Goal: Task Accomplishment & Management: Use online tool/utility

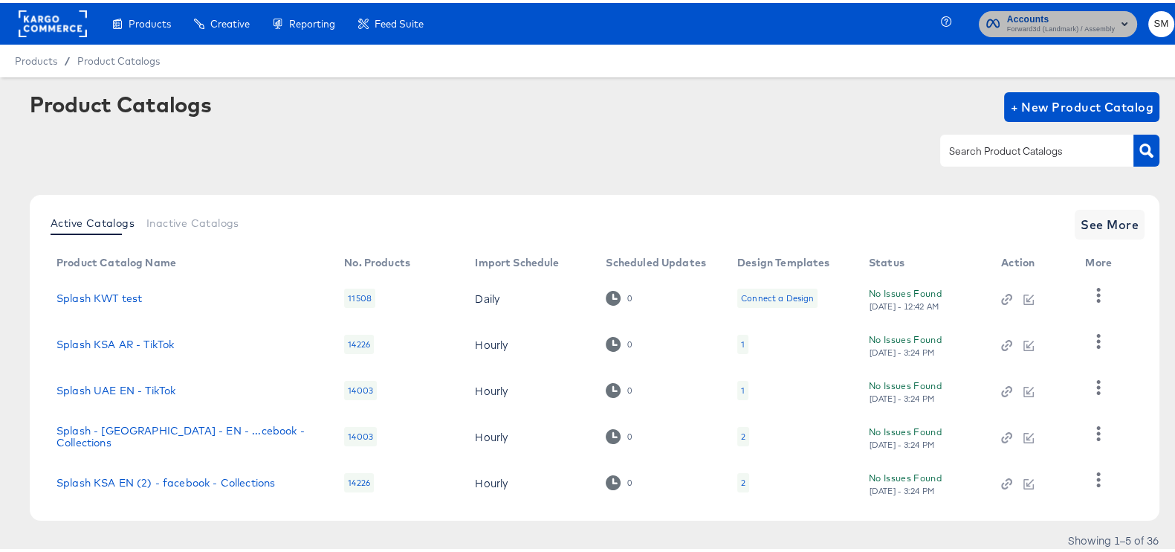
click at [1036, 22] on span "Forward3d (Landmark) / Assembly" at bounding box center [1061, 27] width 108 height 12
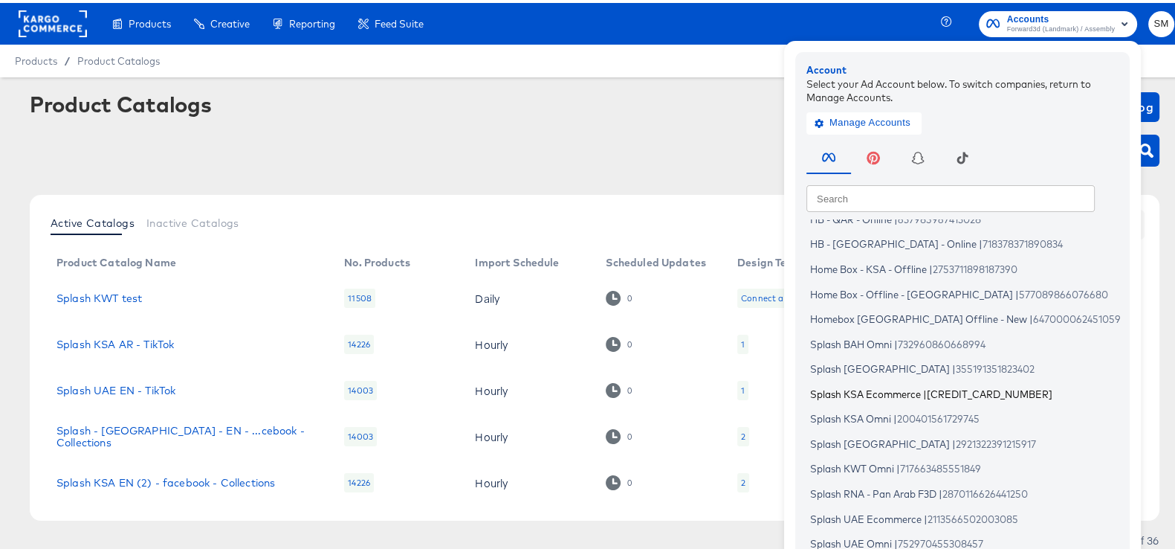
scroll to position [88, 0]
click at [859, 491] on span "Splash RNA - Pan Arab F3D" at bounding box center [873, 491] width 126 height 12
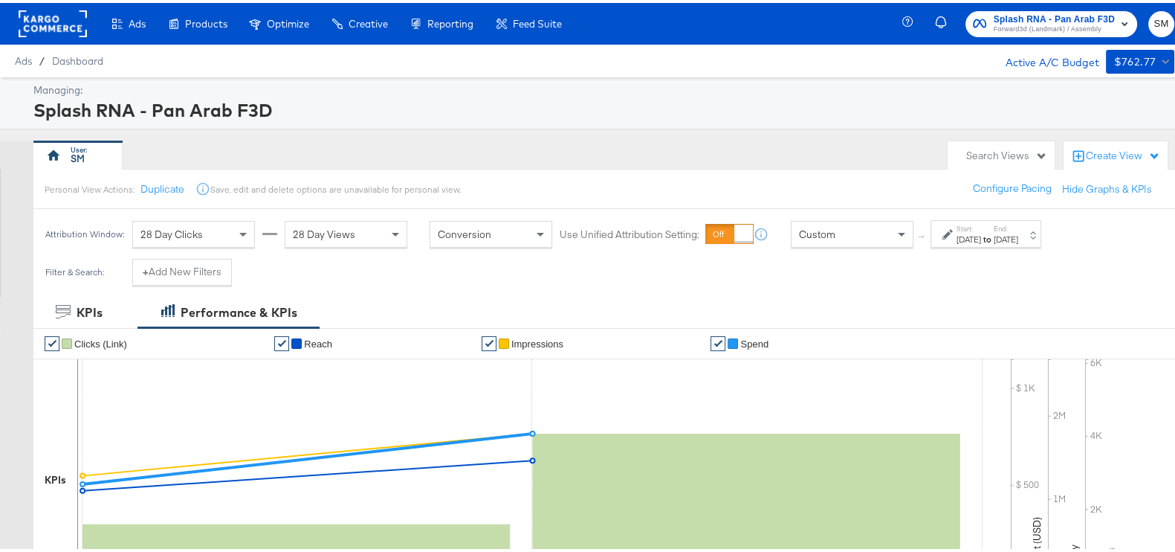
click at [1018, 222] on label "End:" at bounding box center [1006, 226] width 25 height 10
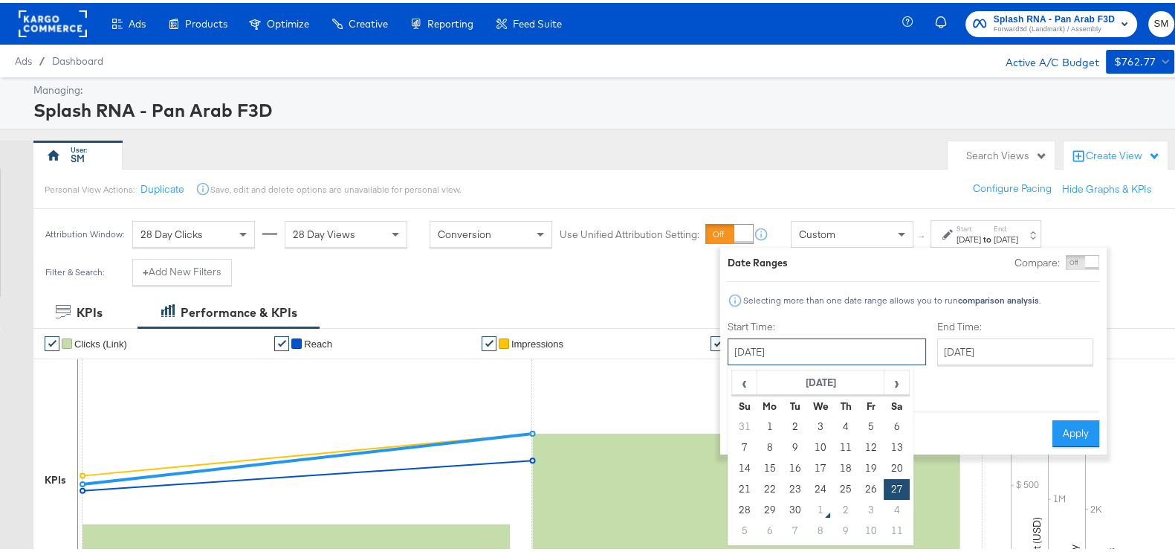
click at [844, 358] on input "September 27th 2025" at bounding box center [827, 348] width 198 height 27
click at [748, 507] on td "28" at bounding box center [744, 507] width 25 height 21
type input "September 28th 2025"
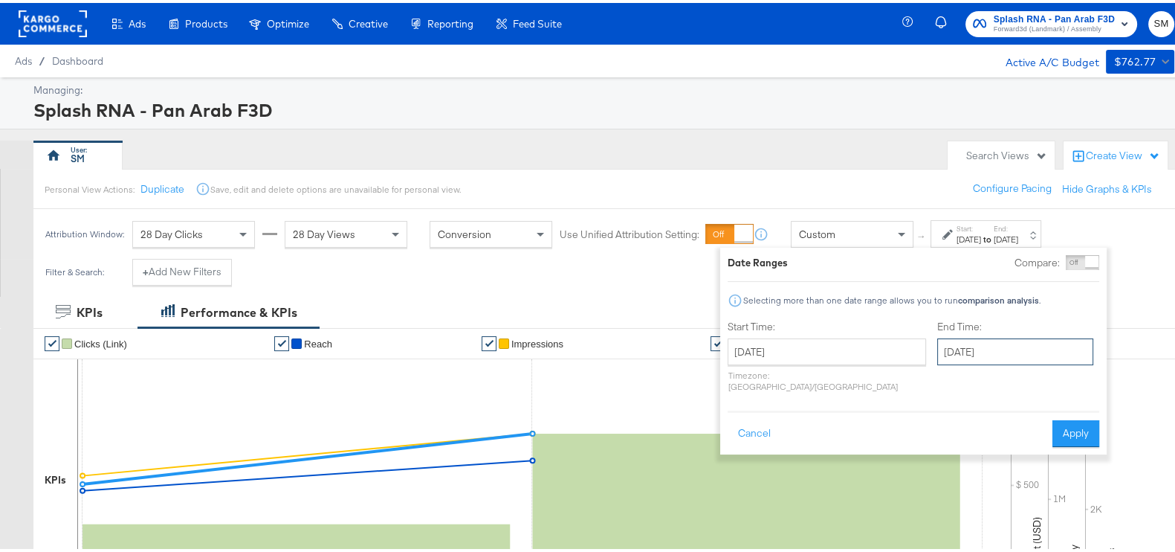
click at [982, 342] on input "September 28th 2025" at bounding box center [1015, 348] width 156 height 27
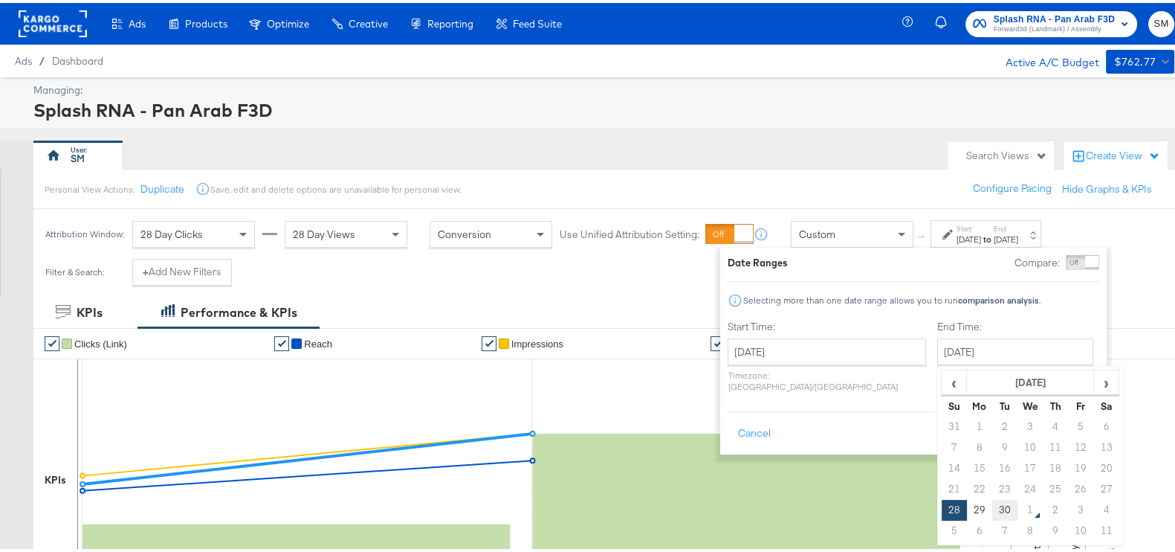
click at [992, 504] on td "30" at bounding box center [1004, 507] width 25 height 21
type input "September 30th 2025"
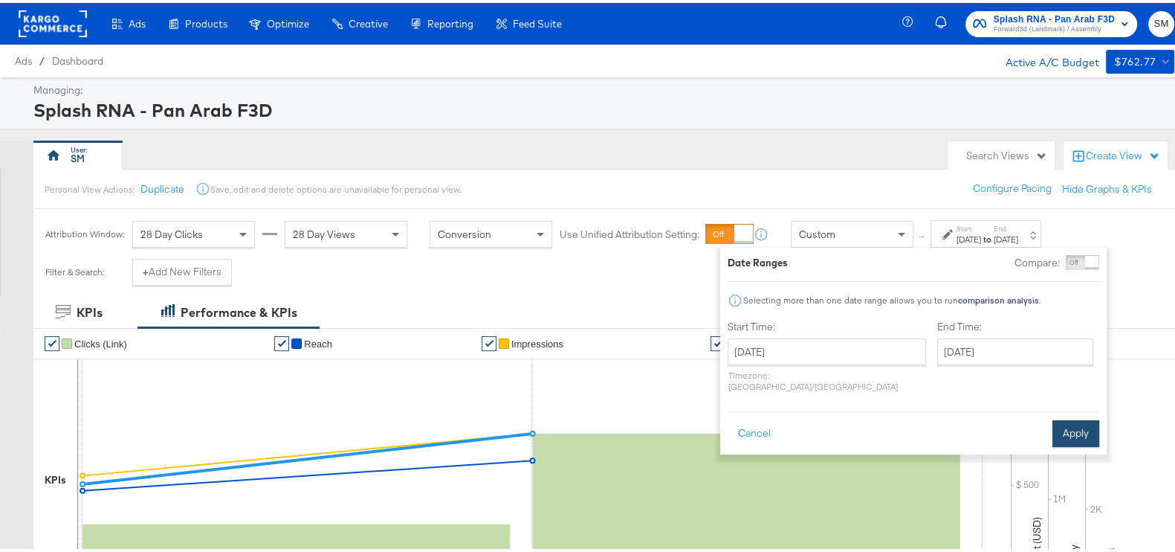
click at [1078, 424] on button "Apply" at bounding box center [1076, 430] width 47 height 27
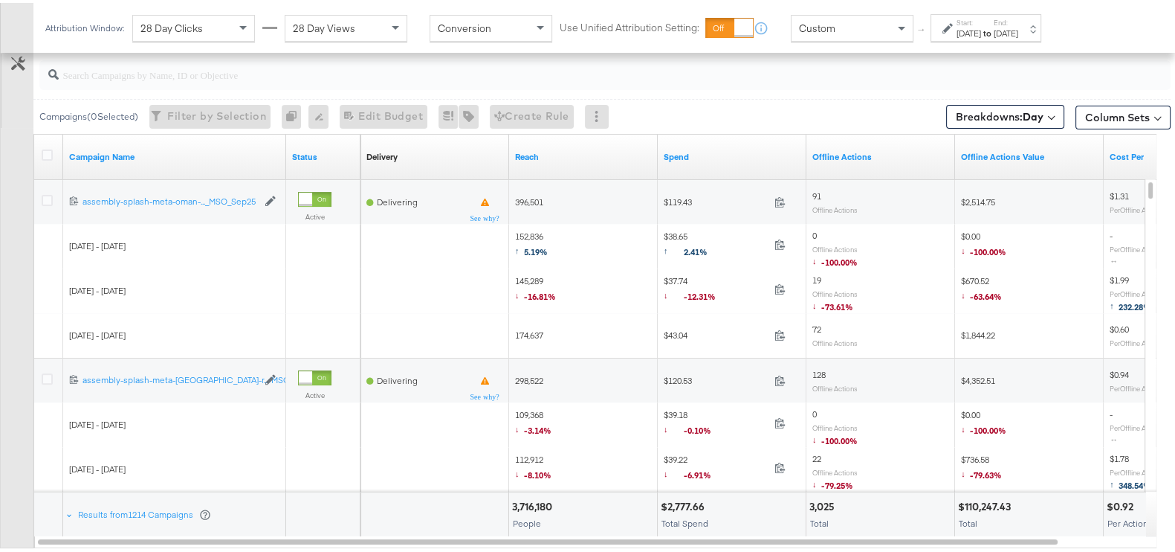
scroll to position [664, 0]
click at [42, 151] on icon at bounding box center [47, 152] width 11 height 11
click at [0, 0] on input "checkbox" at bounding box center [0, 0] width 0 height 0
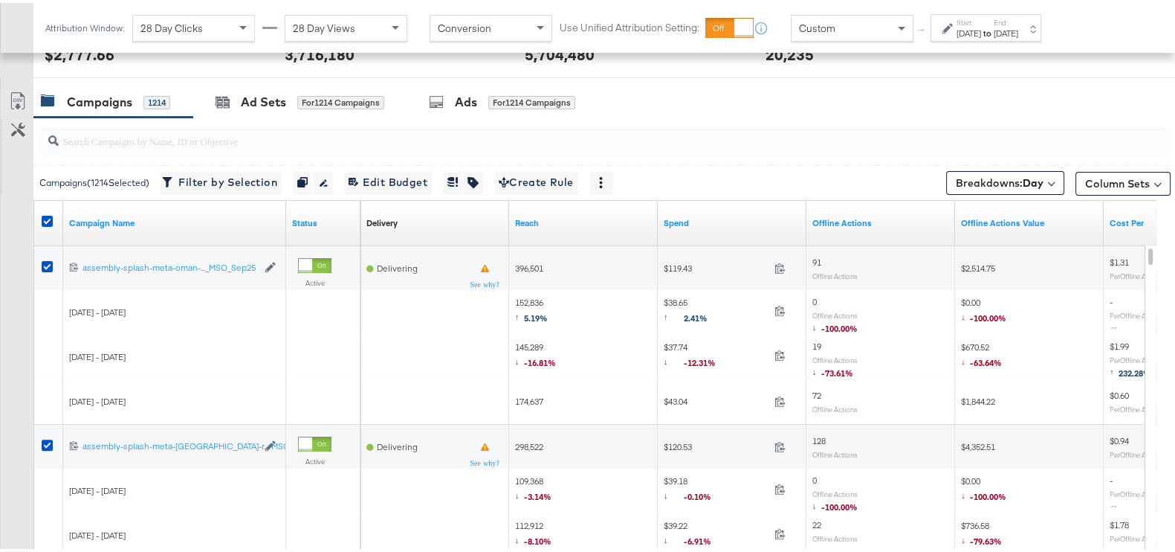
scroll to position [597, 0]
click at [22, 98] on icon at bounding box center [18, 100] width 18 height 18
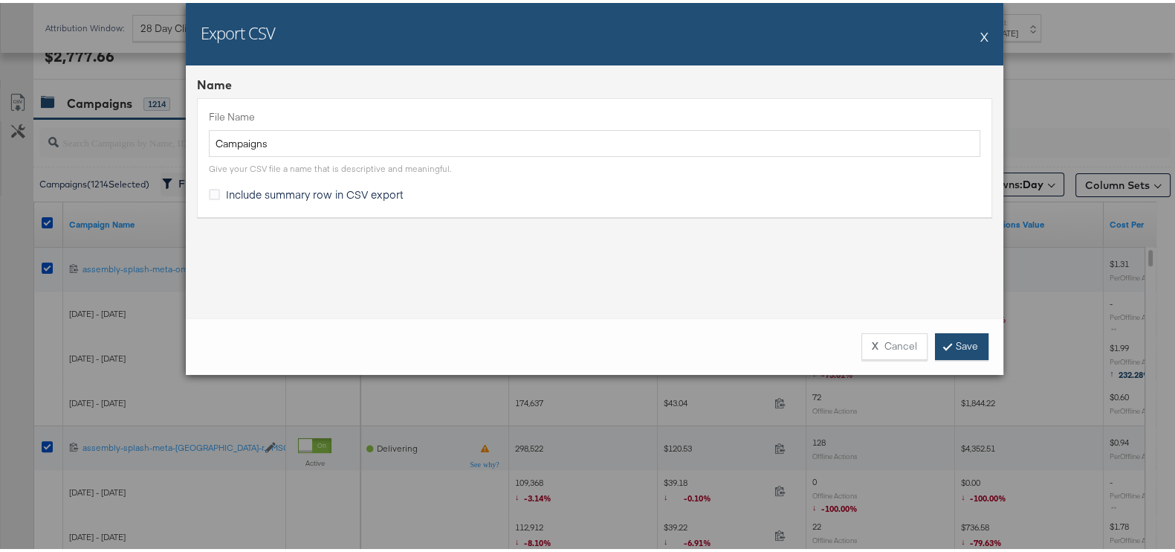
click at [949, 340] on link "Save" at bounding box center [962, 343] width 54 height 27
